Goal: Information Seeking & Learning: Check status

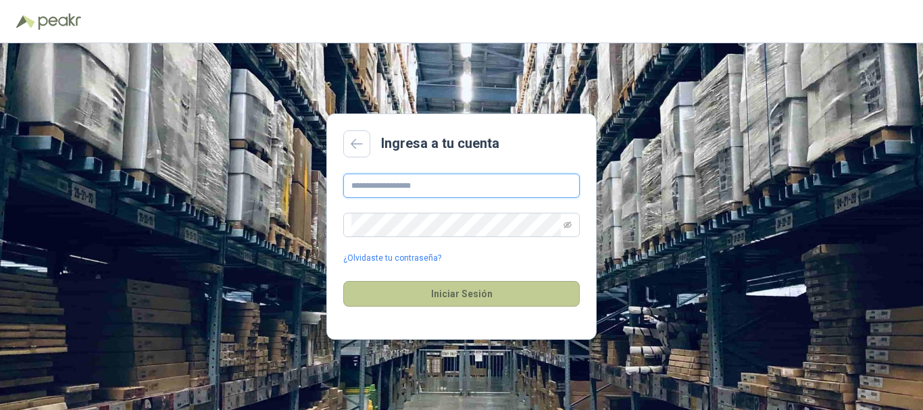
type input "**********"
click at [430, 291] on button "Iniciar Sesión" at bounding box center [461, 294] width 237 height 26
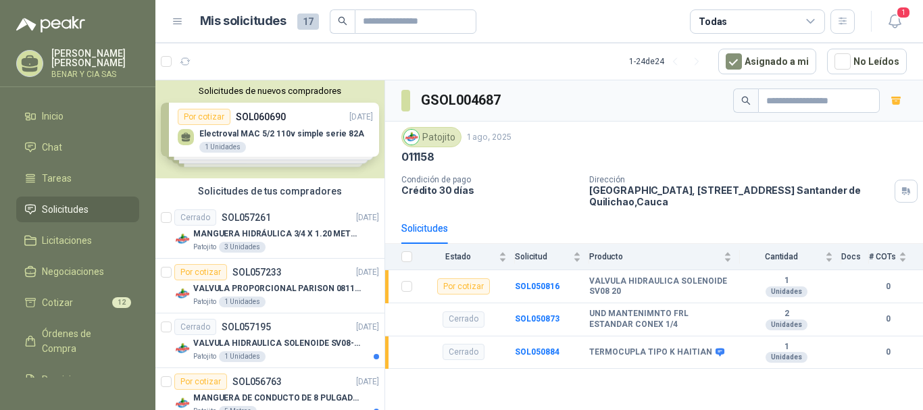
click at [232, 132] on div "Solicitudes de nuevos compradores Por cotizar SOL060690 [DATE] Electroval MAC 5…" at bounding box center [269, 129] width 229 height 98
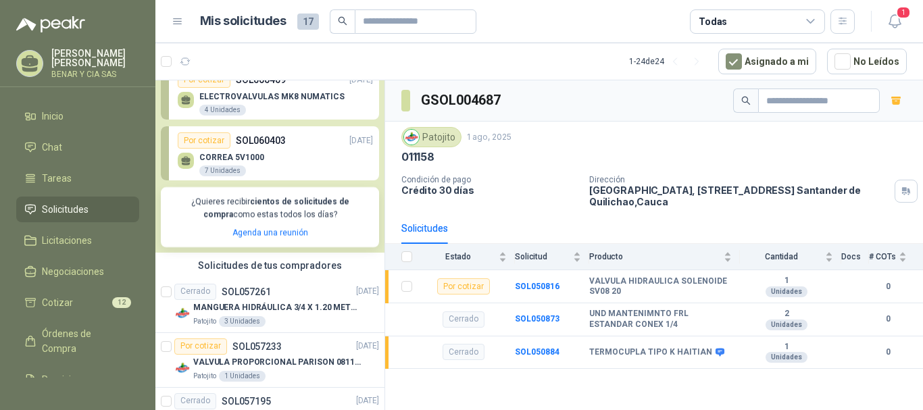
scroll to position [135, 0]
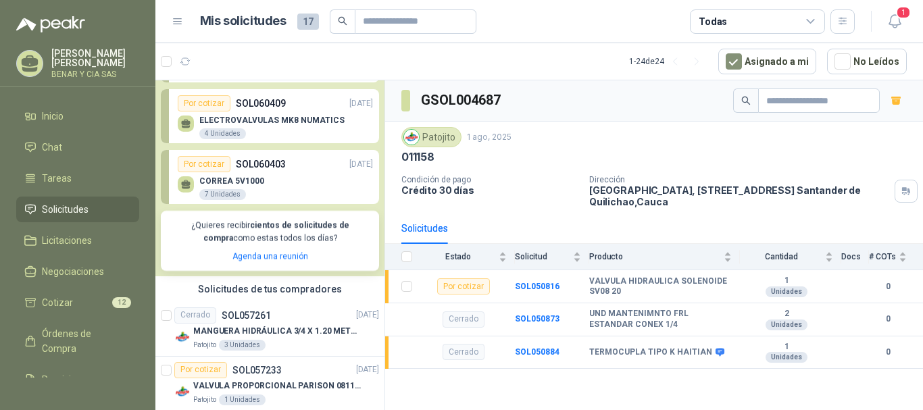
click at [243, 180] on p "CORREA 5V1000" at bounding box center [231, 180] width 65 height 9
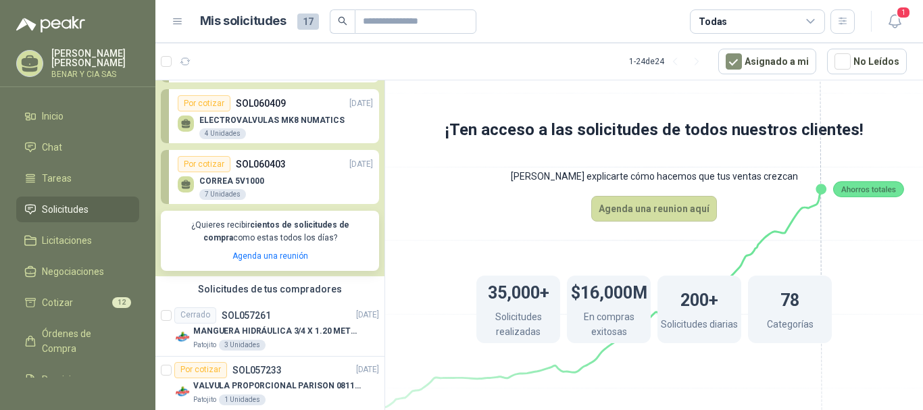
click at [203, 161] on div "Por cotizar" at bounding box center [204, 164] width 53 height 16
click at [203, 164] on div "Por cotizar" at bounding box center [204, 164] width 53 height 16
click at [224, 180] on p "CORREA 5V1000" at bounding box center [231, 180] width 65 height 9
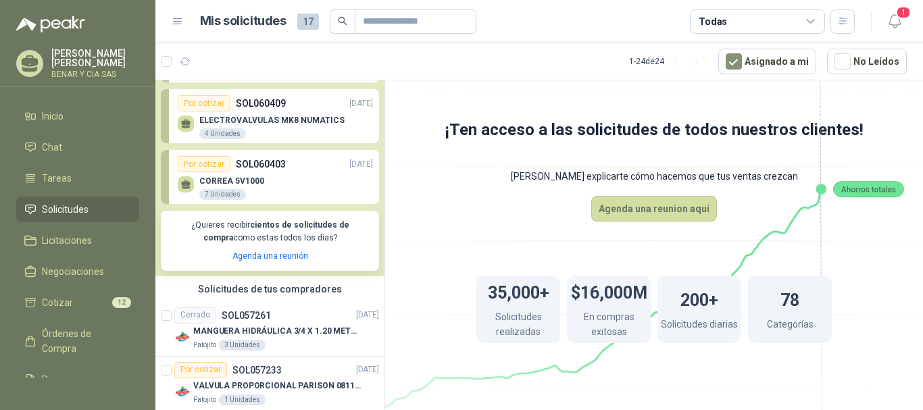
click at [220, 194] on div "7 Unidades" at bounding box center [222, 194] width 47 height 11
click at [186, 187] on icon at bounding box center [185, 184] width 11 height 11
click at [272, 159] on p "SOL060403" at bounding box center [261, 164] width 50 height 15
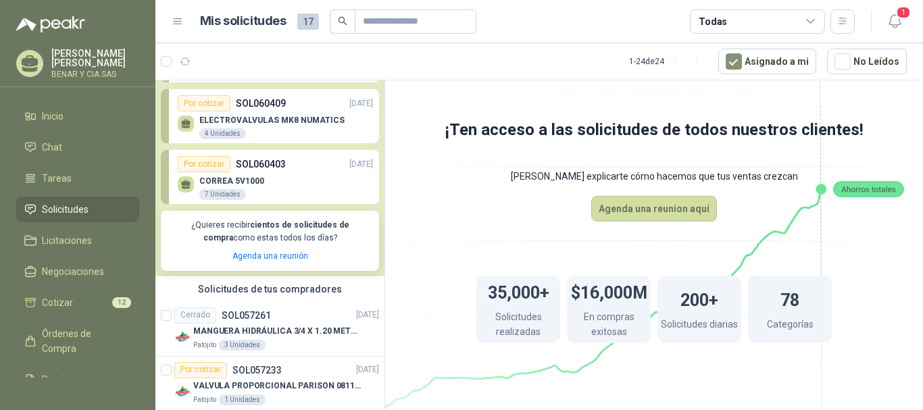
click at [272, 159] on p "SOL060403" at bounding box center [261, 164] width 50 height 15
click at [197, 153] on link "Por cotizar SOL060403 [DATE] [PERSON_NAME] 5V1000 7 Unidades" at bounding box center [270, 177] width 218 height 54
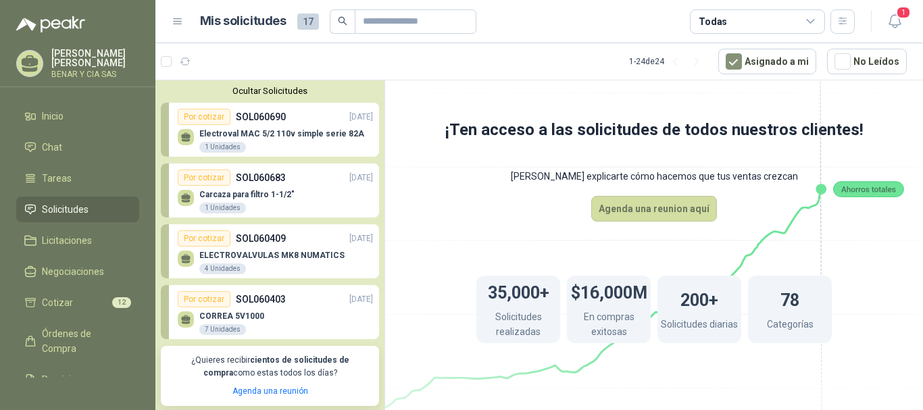
click at [210, 119] on div "Por cotizar" at bounding box center [204, 117] width 53 height 16
